Goal: Go to known website: Go to known website

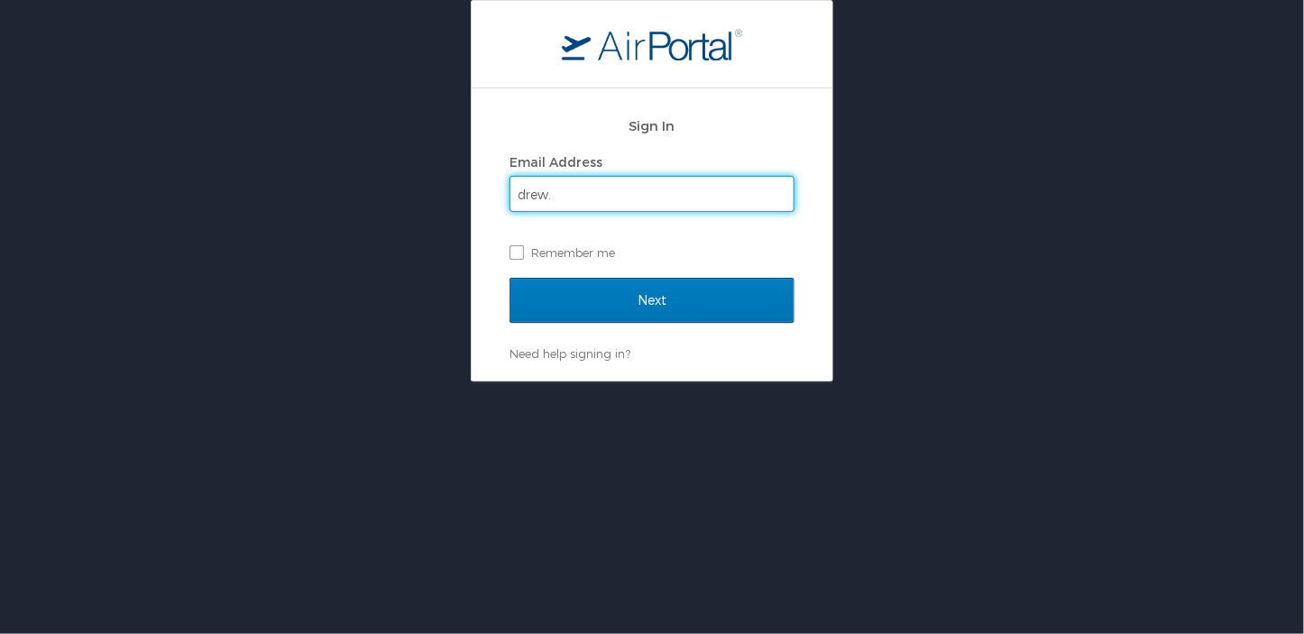
type input "[EMAIL_ADDRESS][PERSON_NAME][DOMAIN_NAME]"
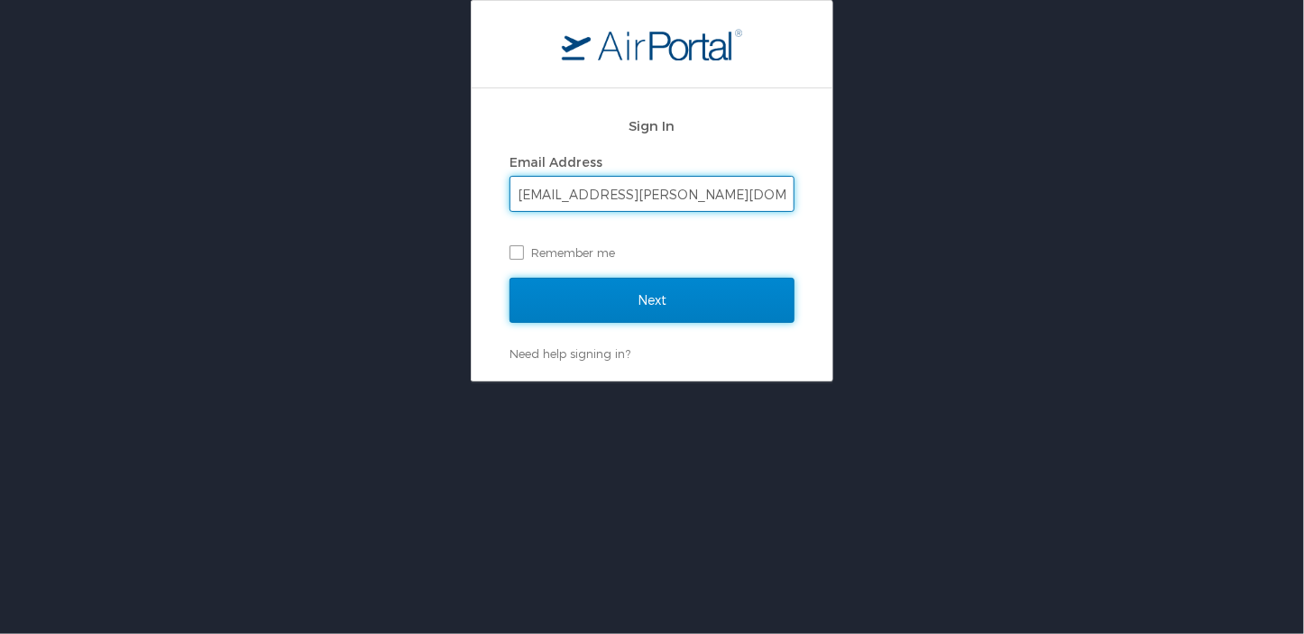
click at [672, 295] on input "Next" at bounding box center [652, 300] width 285 height 45
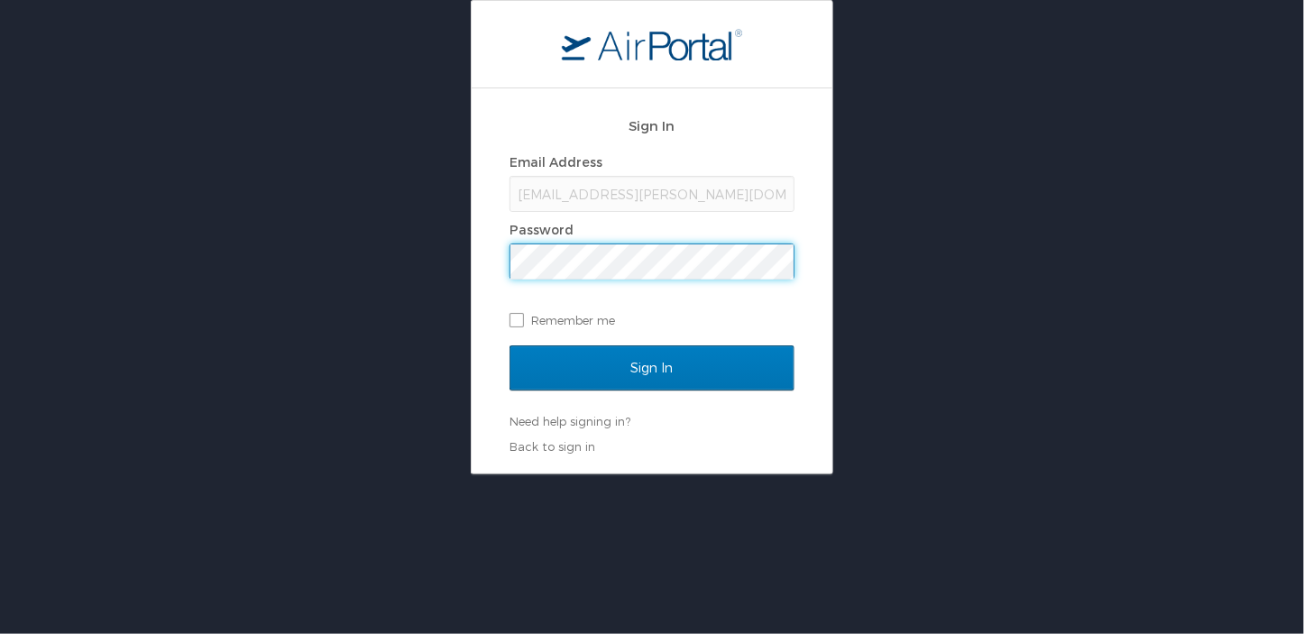
click at [510, 345] on input "Sign In" at bounding box center [652, 367] width 285 height 45
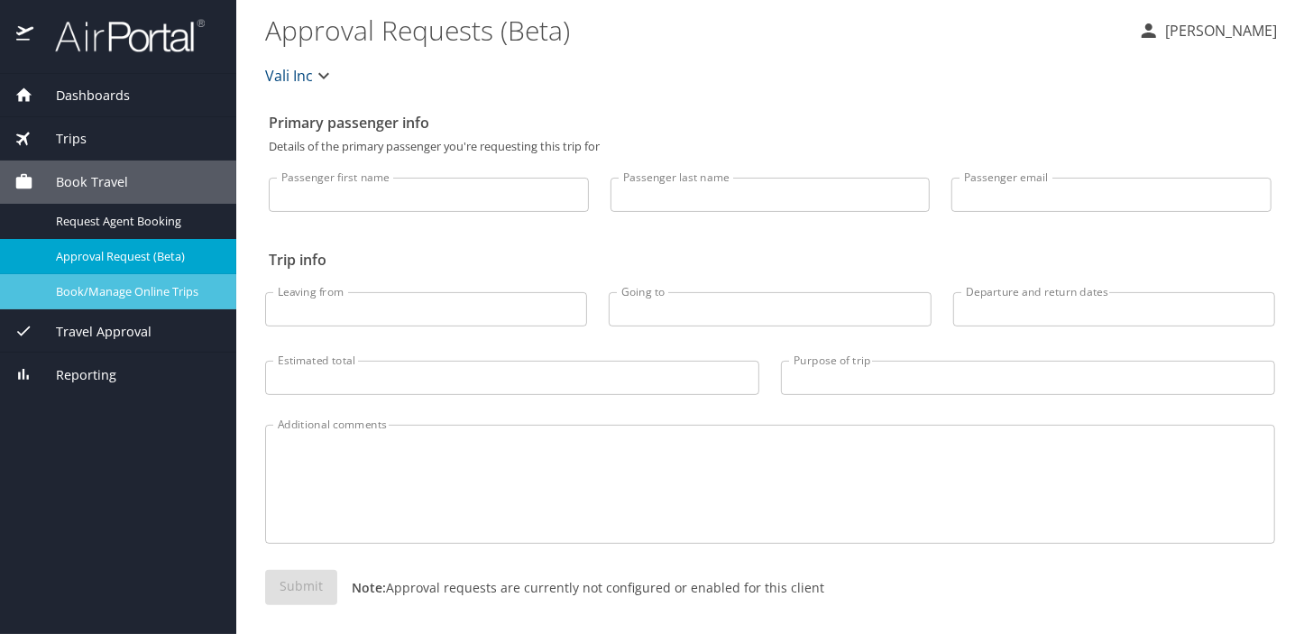
click at [152, 281] on div "Book/Manage Online Trips" at bounding box center [117, 291] width 207 height 21
